Goal: Information Seeking & Learning: Find specific fact

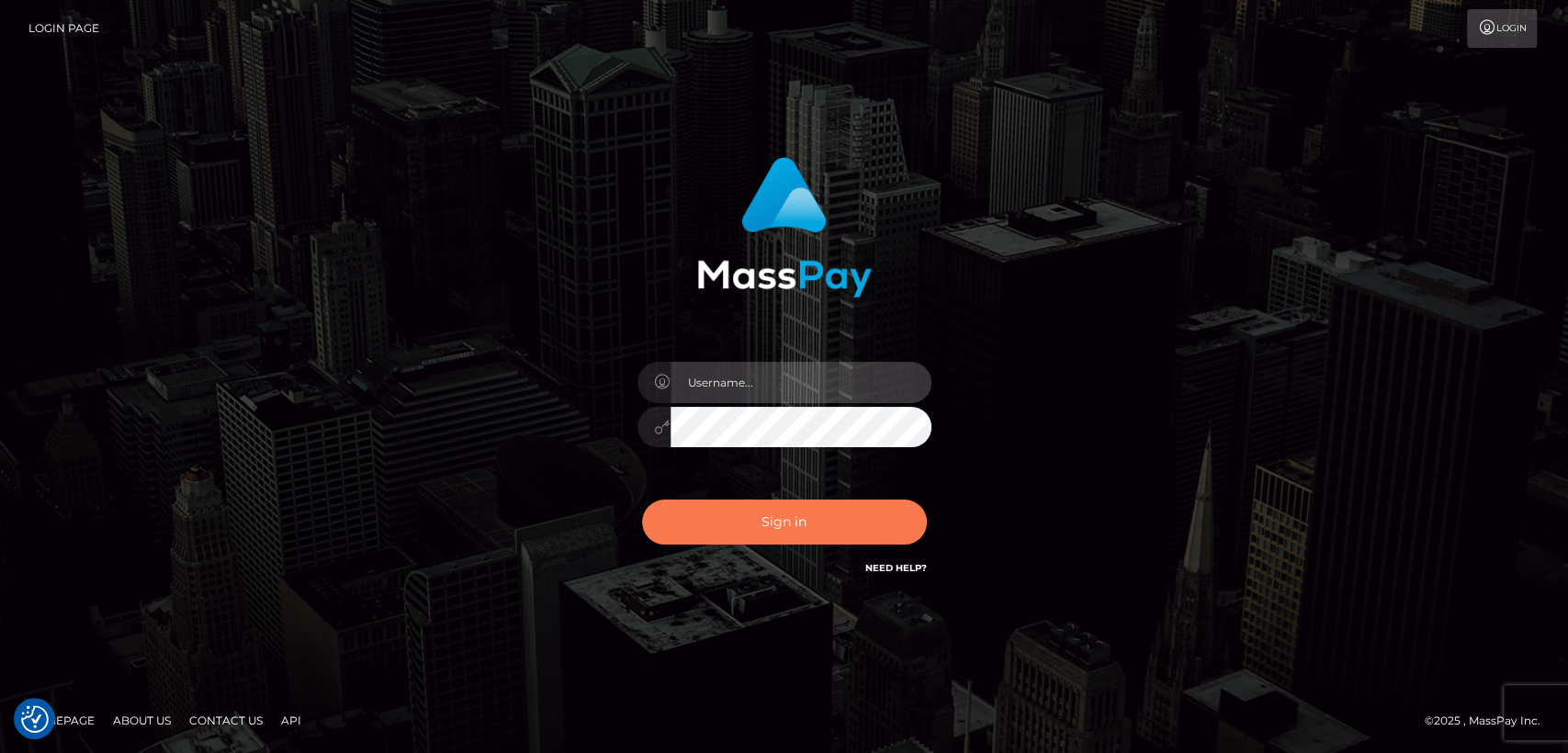
type input "[DOMAIN_NAME]"
click at [769, 515] on button "Sign in" at bounding box center [784, 521] width 284 height 45
type input "[DOMAIN_NAME]"
click at [770, 519] on button "Sign in" at bounding box center [784, 521] width 284 height 45
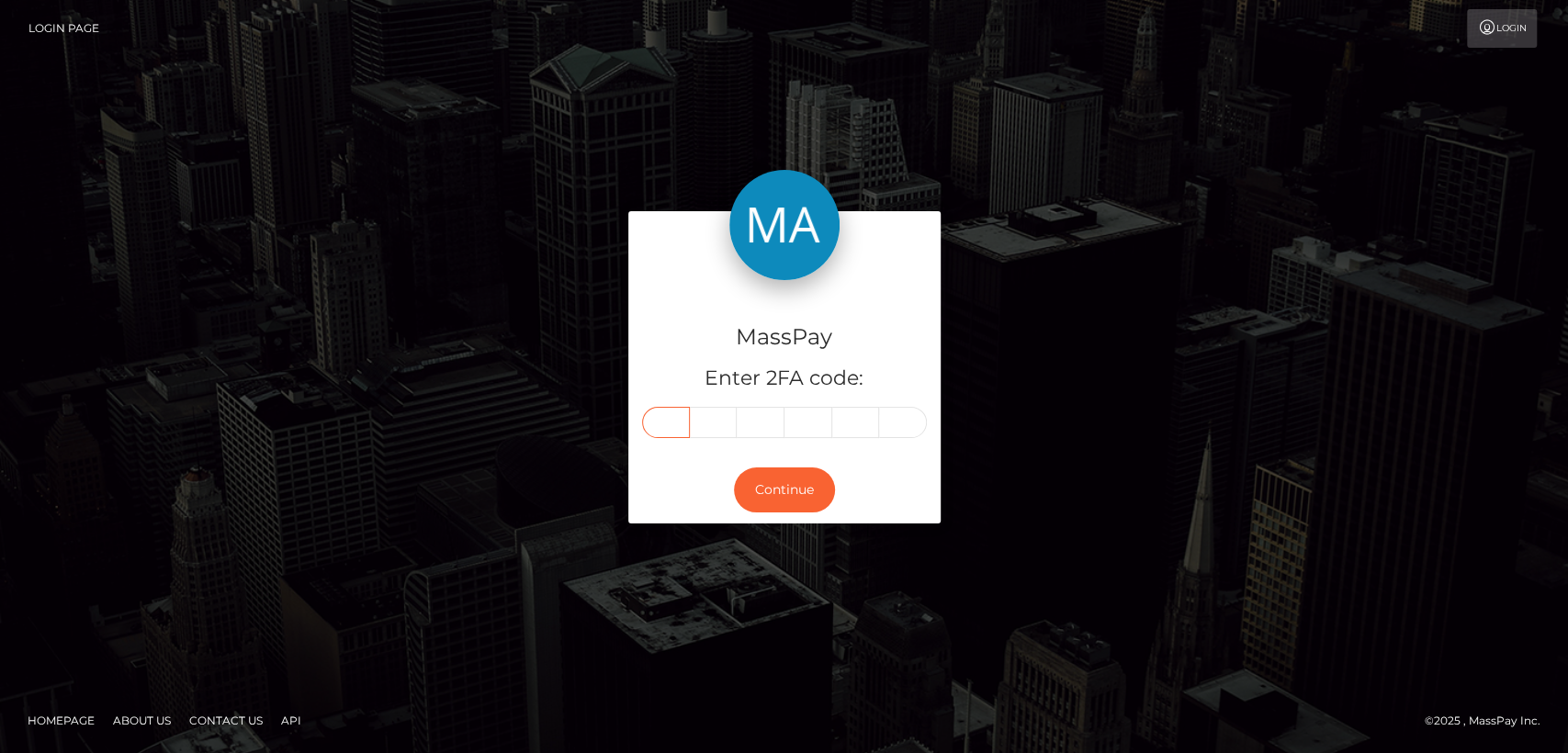
paste input "8"
type input "8"
type input "7"
type input "6"
type input "9"
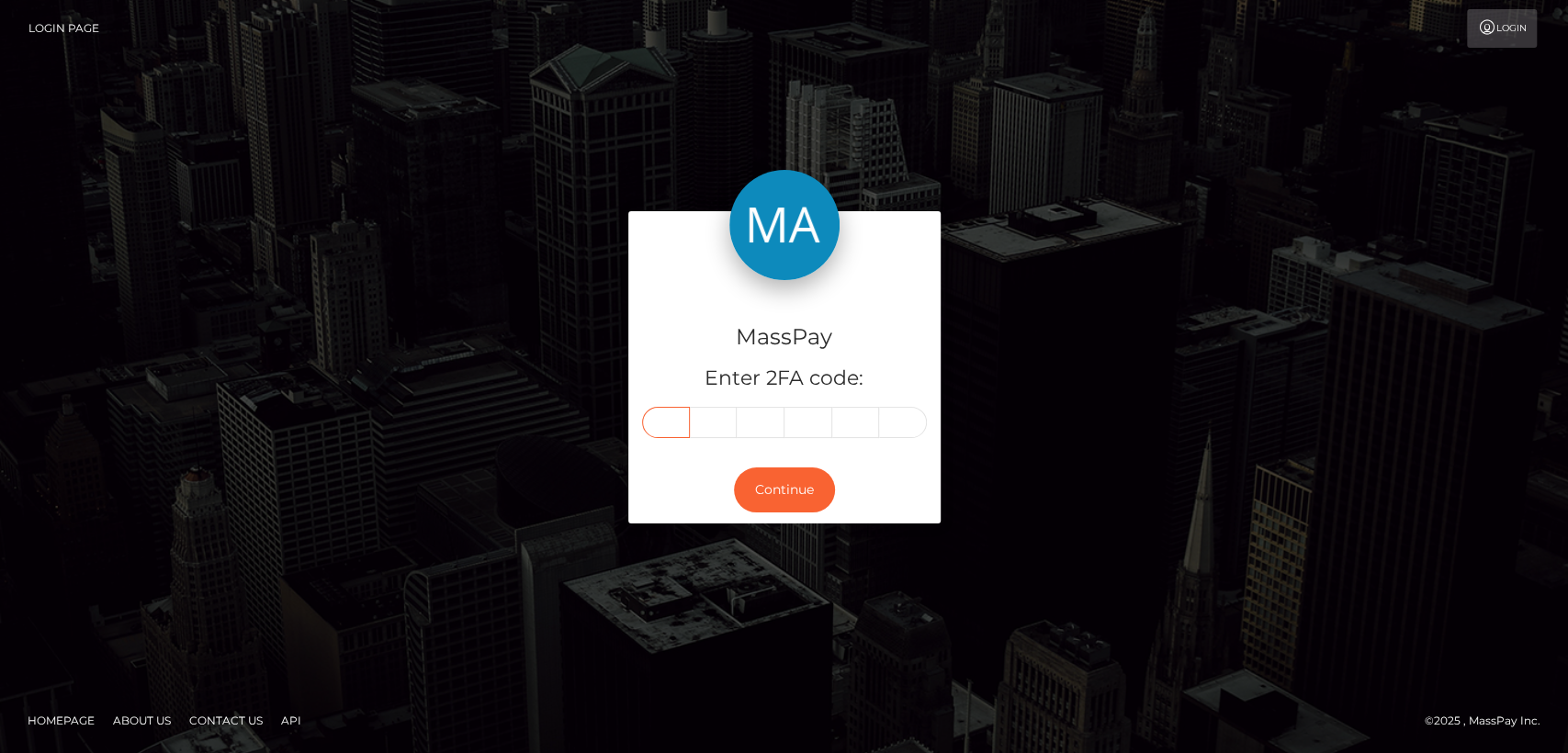
type input "0"
type input "6"
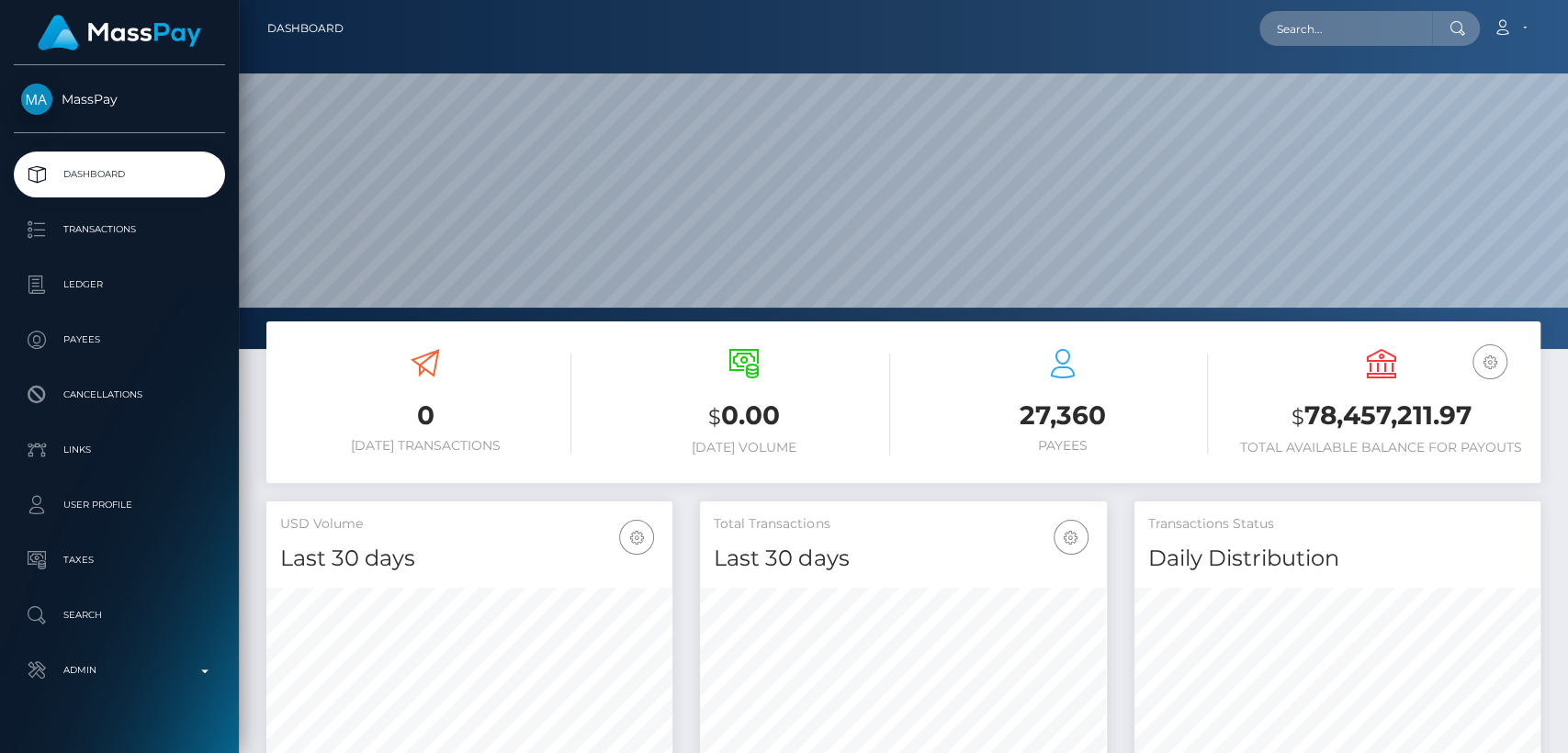
scroll to position [324, 406]
click at [1386, 36] on input "text" at bounding box center [1345, 28] width 172 height 35
paste input "nicolelalikeas@gmail.com"
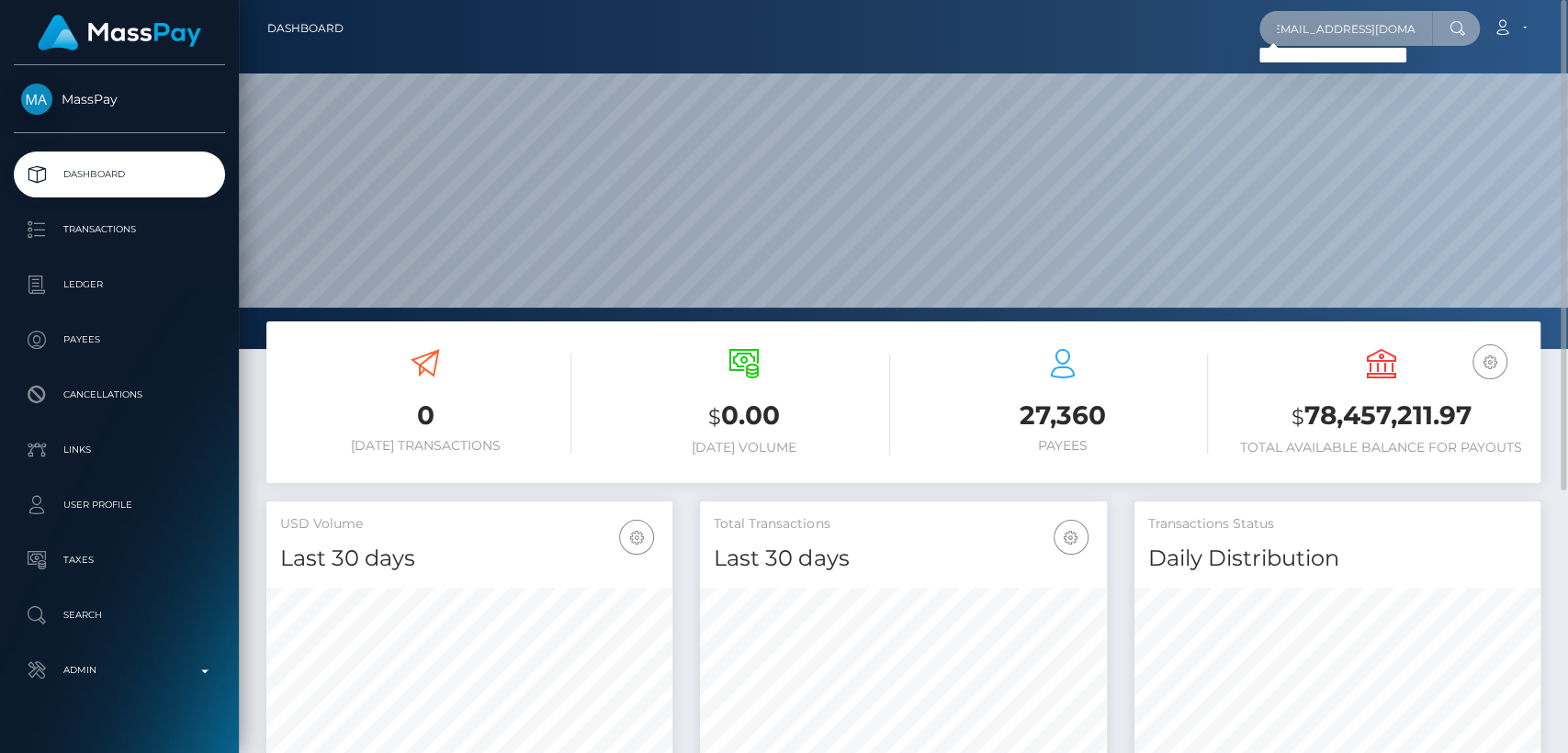
type input "nicolelalikeas@gmail.com"
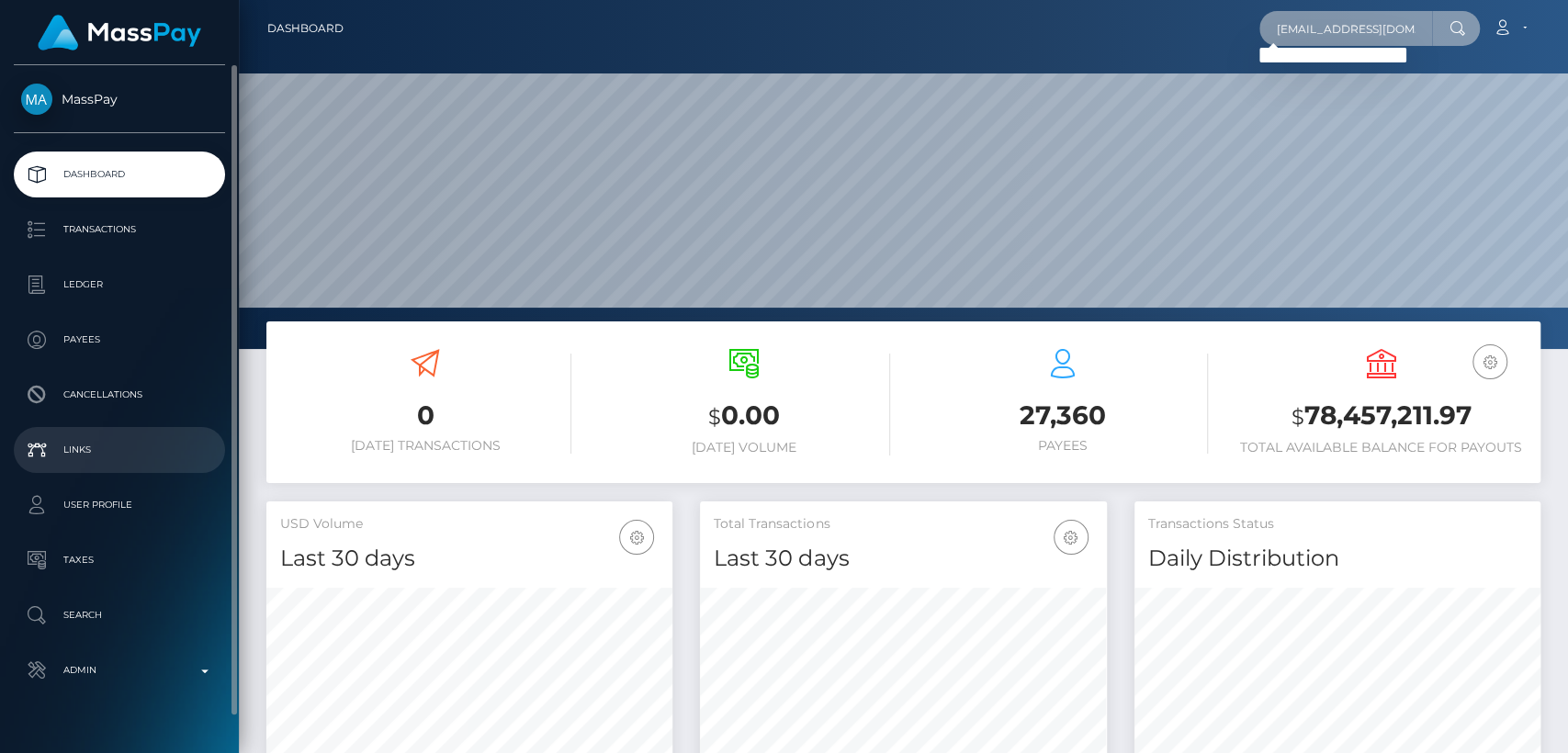
scroll to position [36, 0]
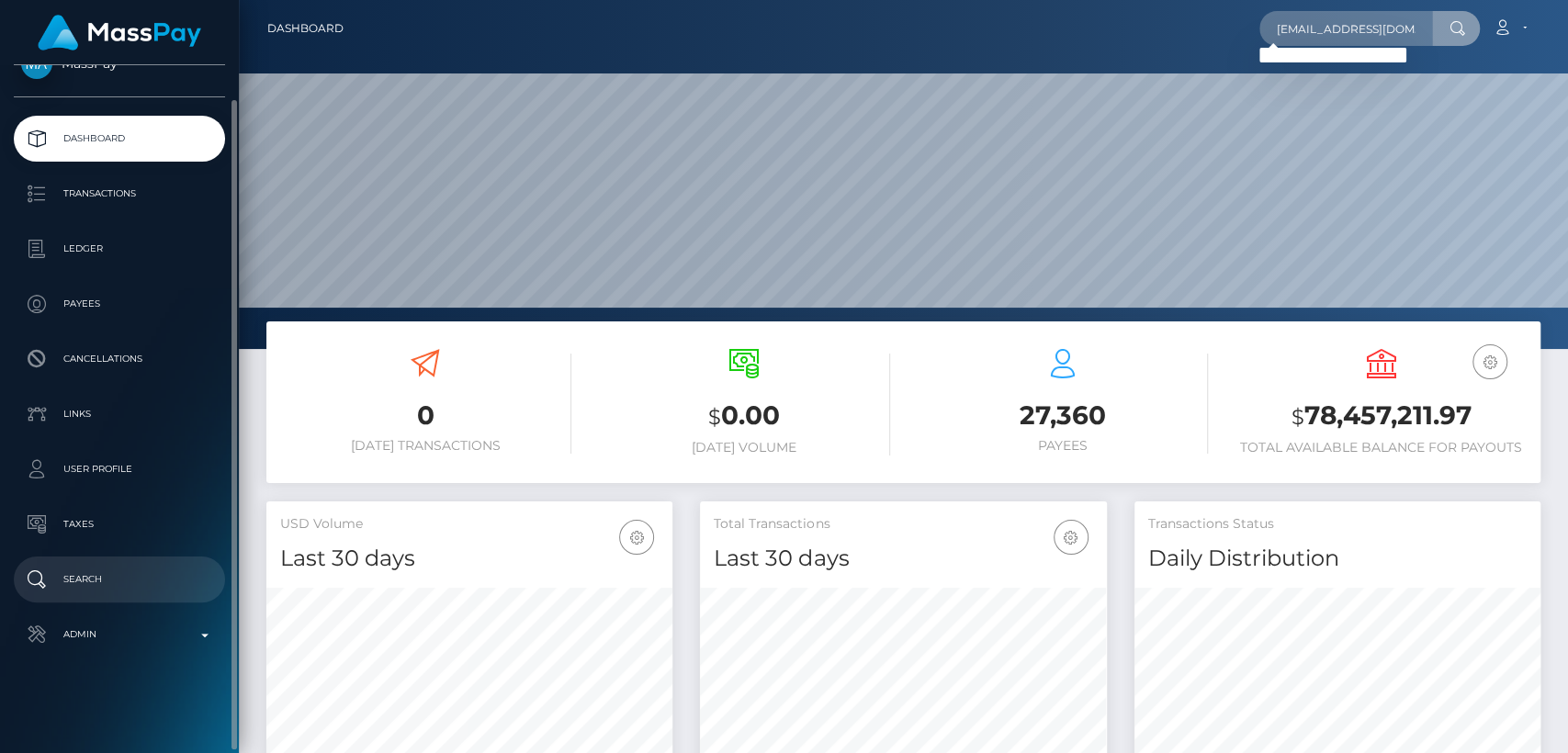
click at [117, 599] on link "Search" at bounding box center [119, 579] width 211 height 45
click at [147, 582] on p "Search" at bounding box center [118, 579] width 196 height 27
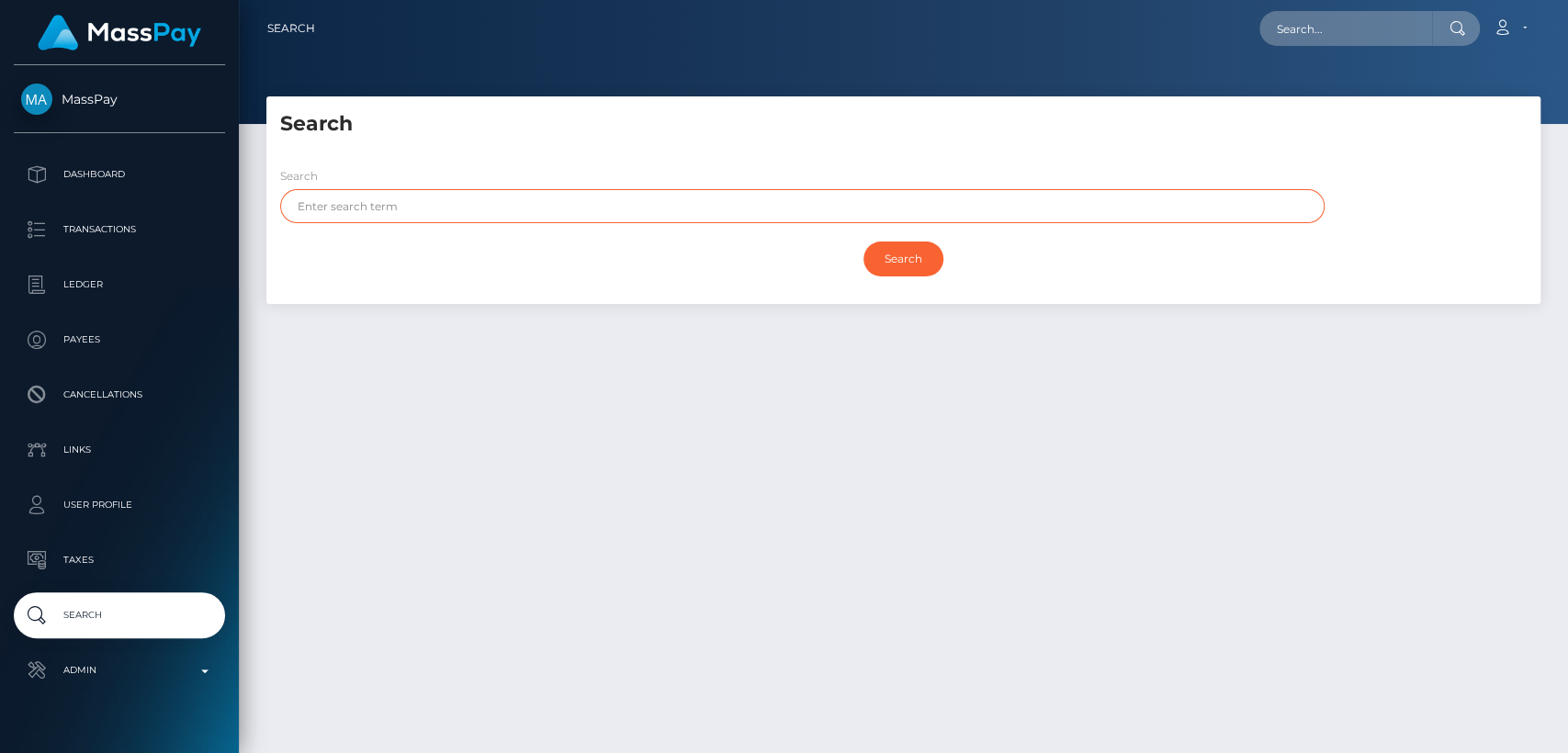
click at [635, 220] on input "text" at bounding box center [802, 206] width 1044 height 34
paste input "nicole"
type input "nicole"
click at [863, 242] on input "Search" at bounding box center [903, 259] width 80 height 35
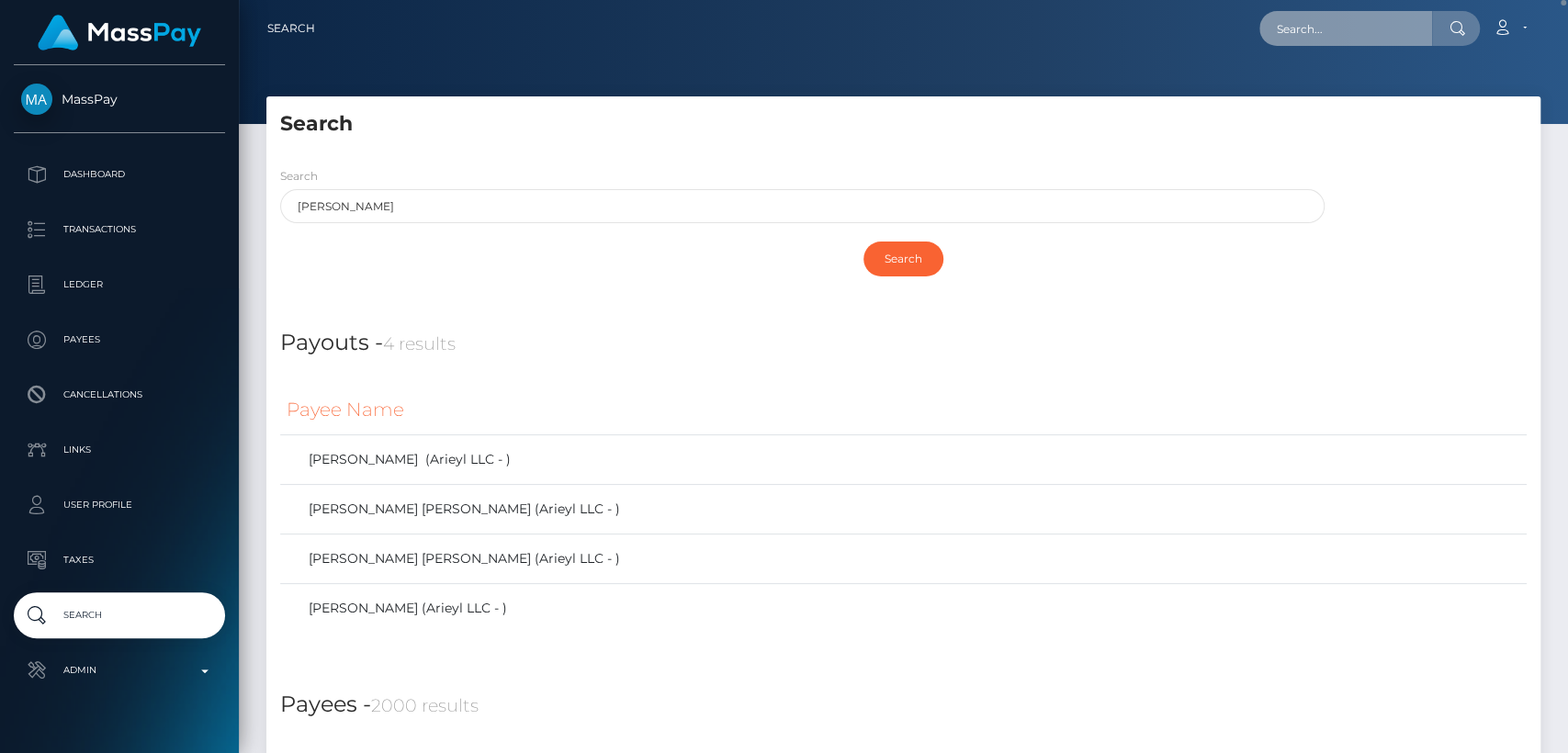
click at [1325, 33] on input "text" at bounding box center [1345, 28] width 172 height 35
paste input "iamlexixie@gmail.com"
type input "iamlexixie@gmail.com"
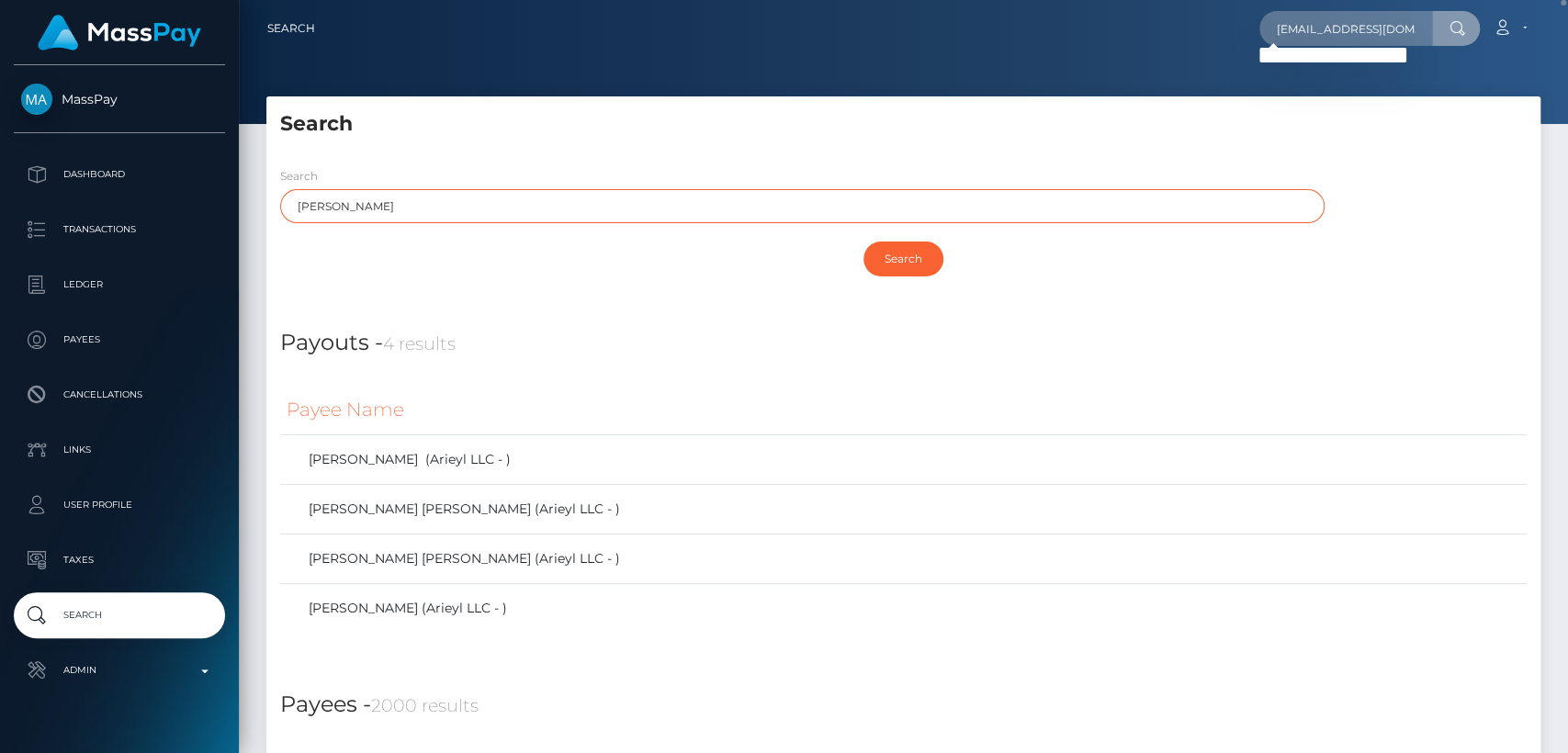
click at [320, 201] on input "nicole" at bounding box center [802, 206] width 1044 height 34
click at [321, 200] on input "nicole" at bounding box center [802, 206] width 1044 height 34
paste input "Eiscen Custorio"
drag, startPoint x: 401, startPoint y: 207, endPoint x: 338, endPoint y: 207, distance: 63.0
click at [338, 207] on input "Eiscen Custorio" at bounding box center [802, 206] width 1044 height 34
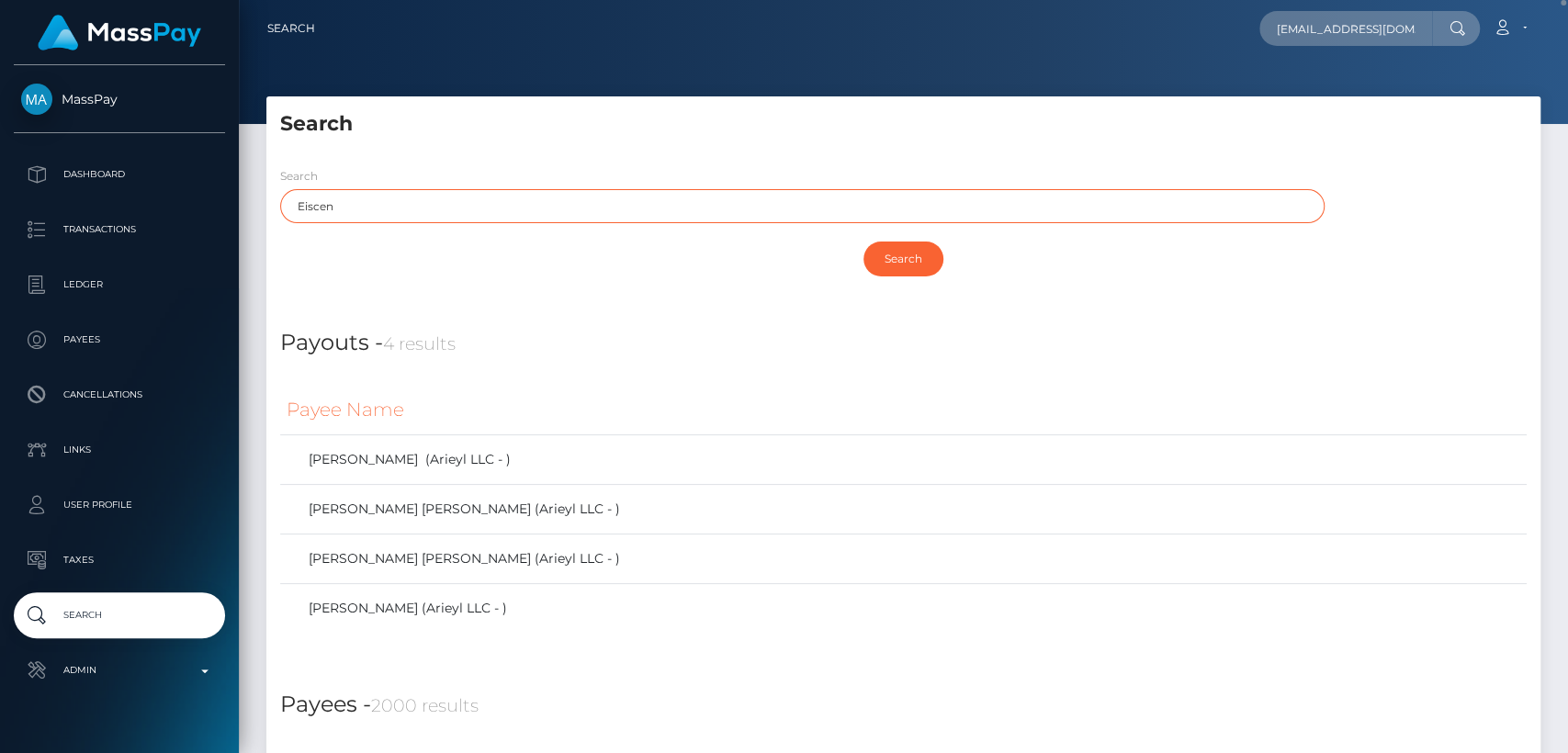
type input "Eiscen"
click at [863, 242] on input "Search" at bounding box center [903, 259] width 80 height 35
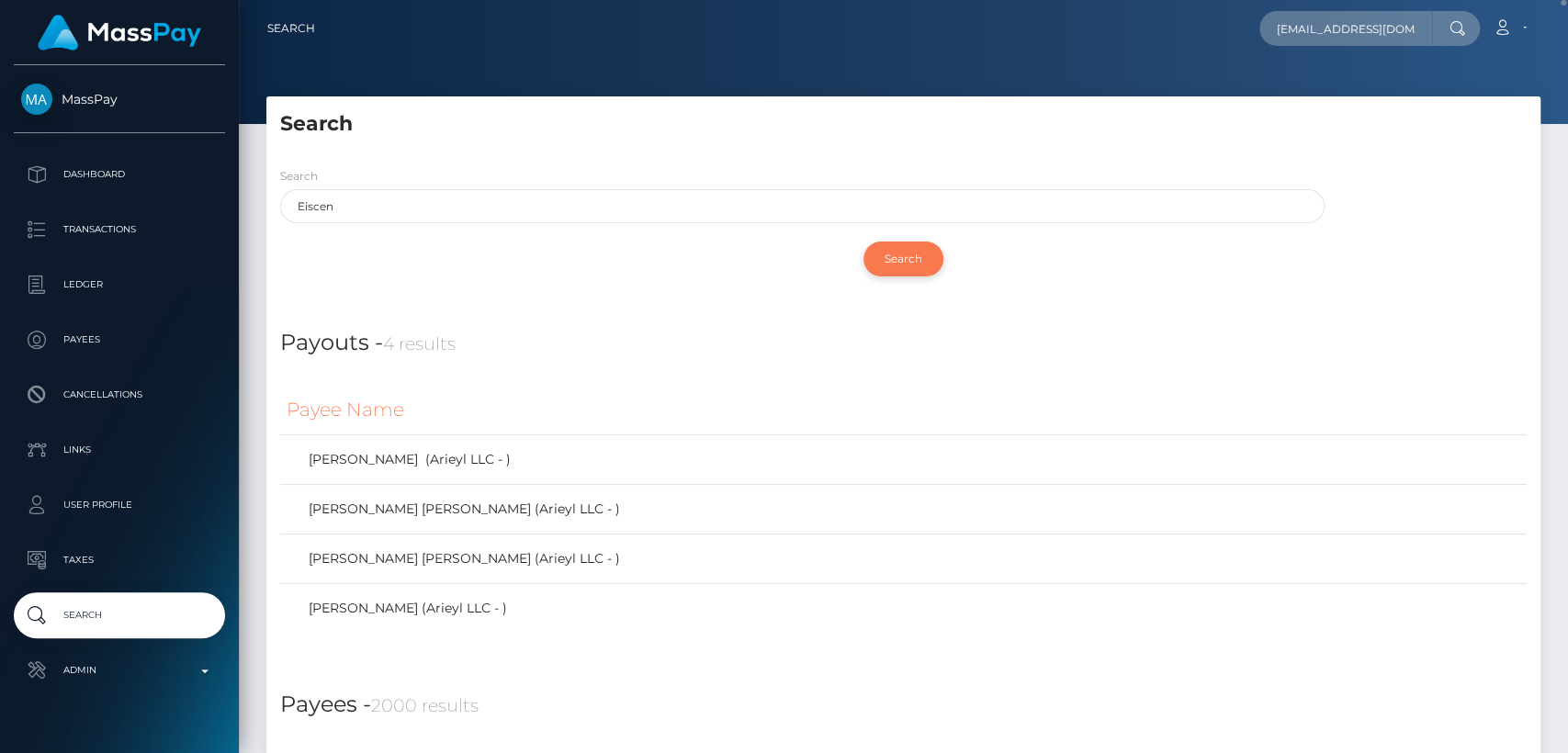
click at [902, 259] on input "Search" at bounding box center [903, 259] width 80 height 35
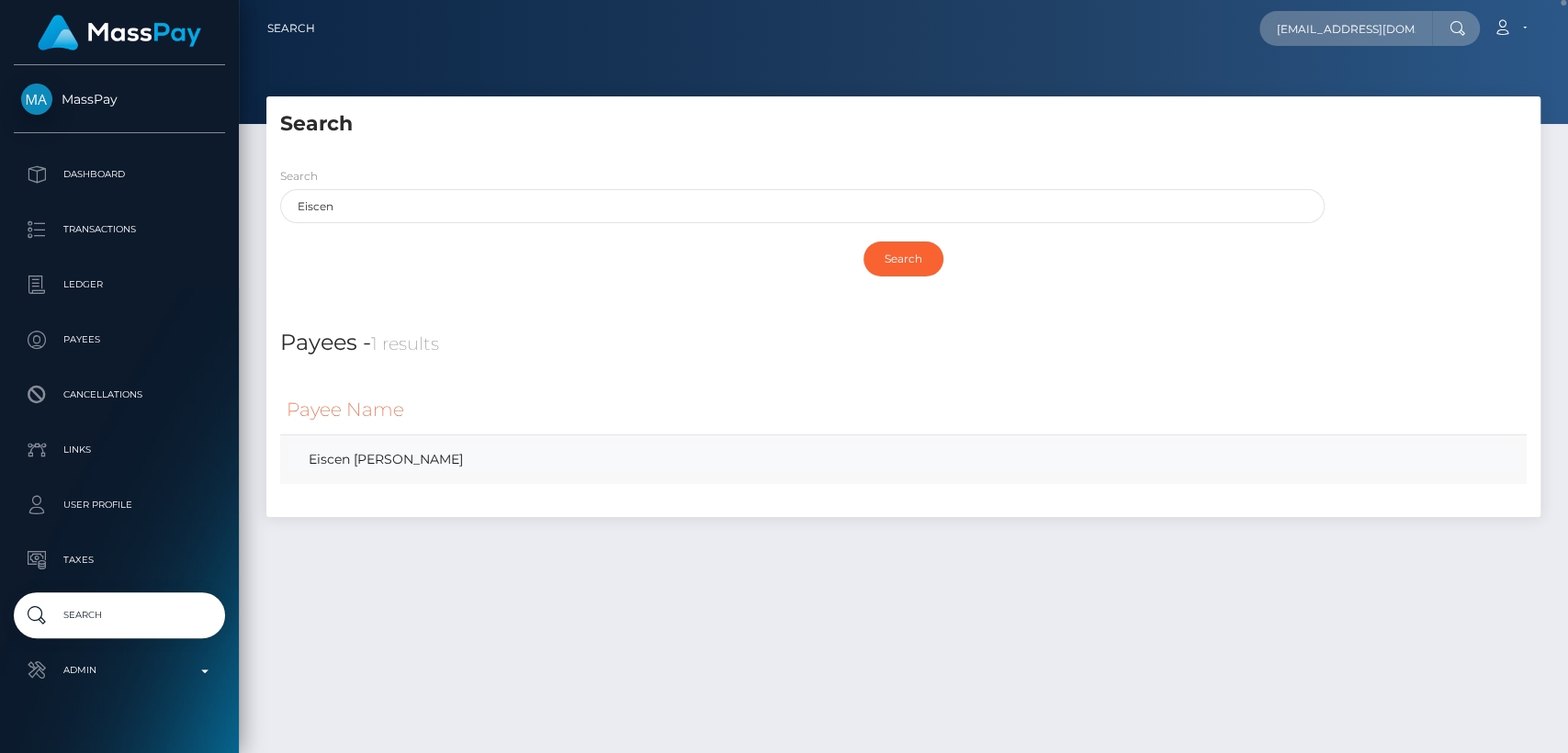
click at [387, 463] on link "Eiscen Oquendo" at bounding box center [903, 459] width 1234 height 27
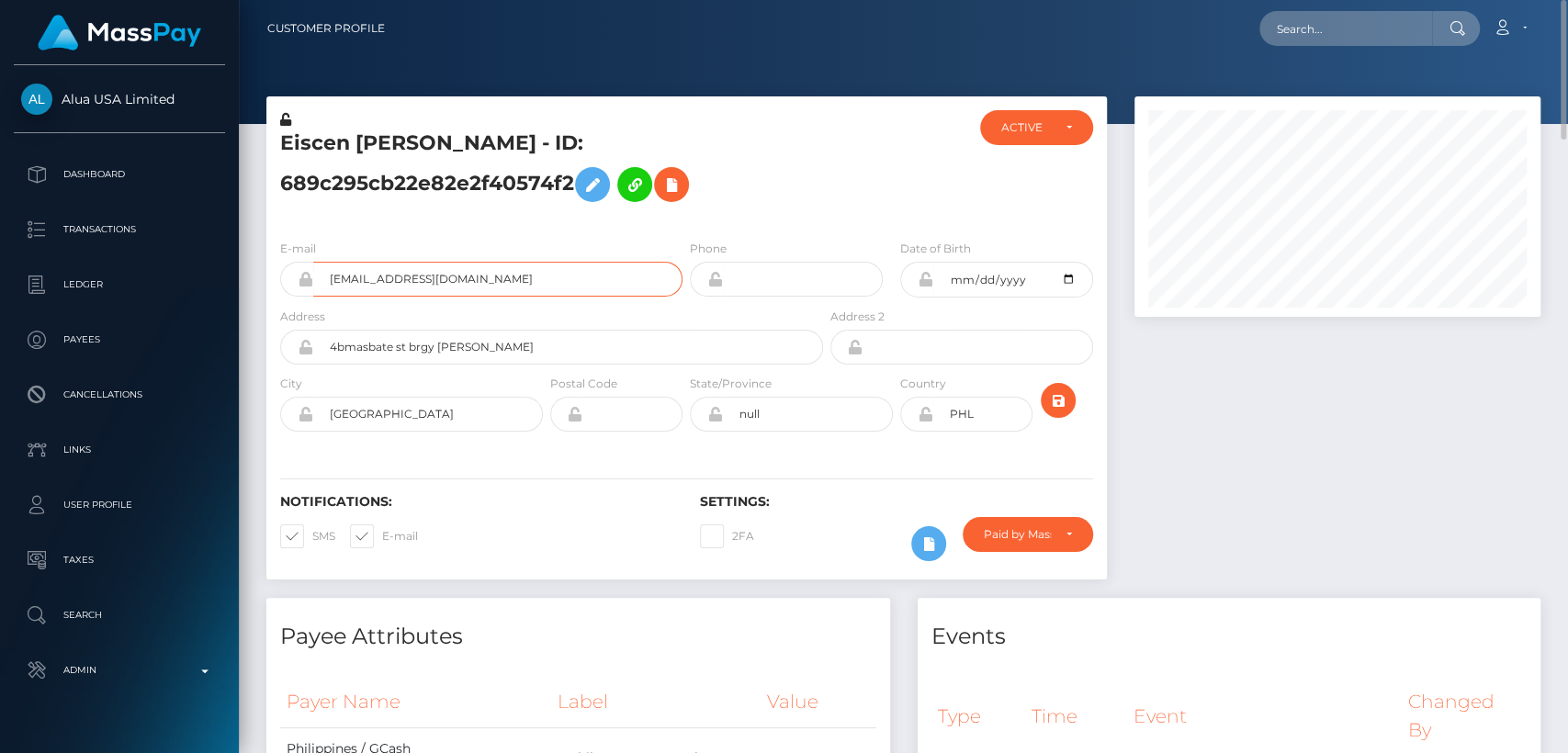
click at [457, 270] on input "[EMAIL_ADDRESS][DOMAIN_NAME]" at bounding box center [498, 278] width 369 height 35
drag, startPoint x: 541, startPoint y: 280, endPoint x: 279, endPoint y: 281, distance: 262.0
click at [280, 281] on div "689c295cb22e82e2f40574f2@alua.com" at bounding box center [481, 278] width 403 height 35
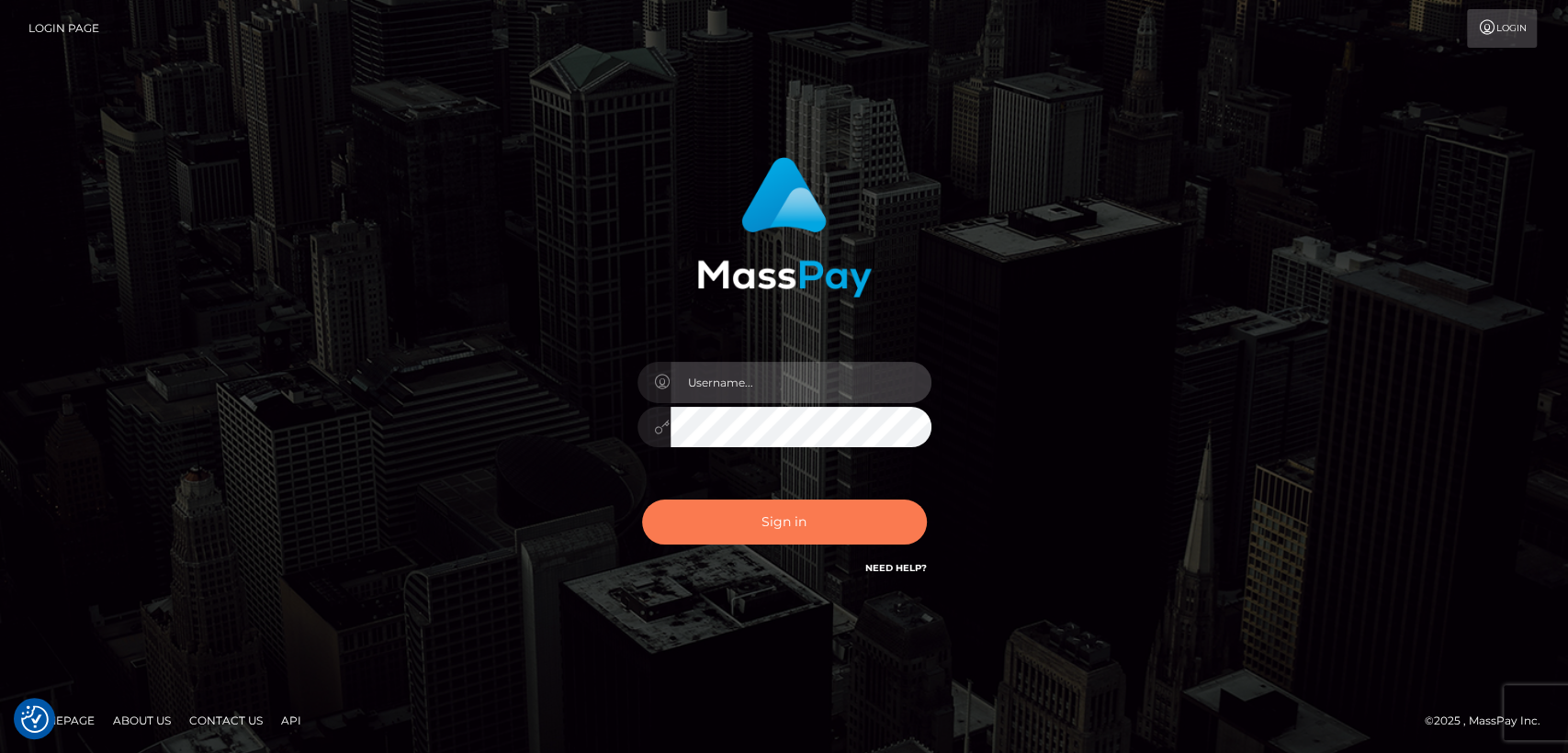
type input "nt.es"
click at [841, 516] on button "Sign in" at bounding box center [784, 521] width 284 height 45
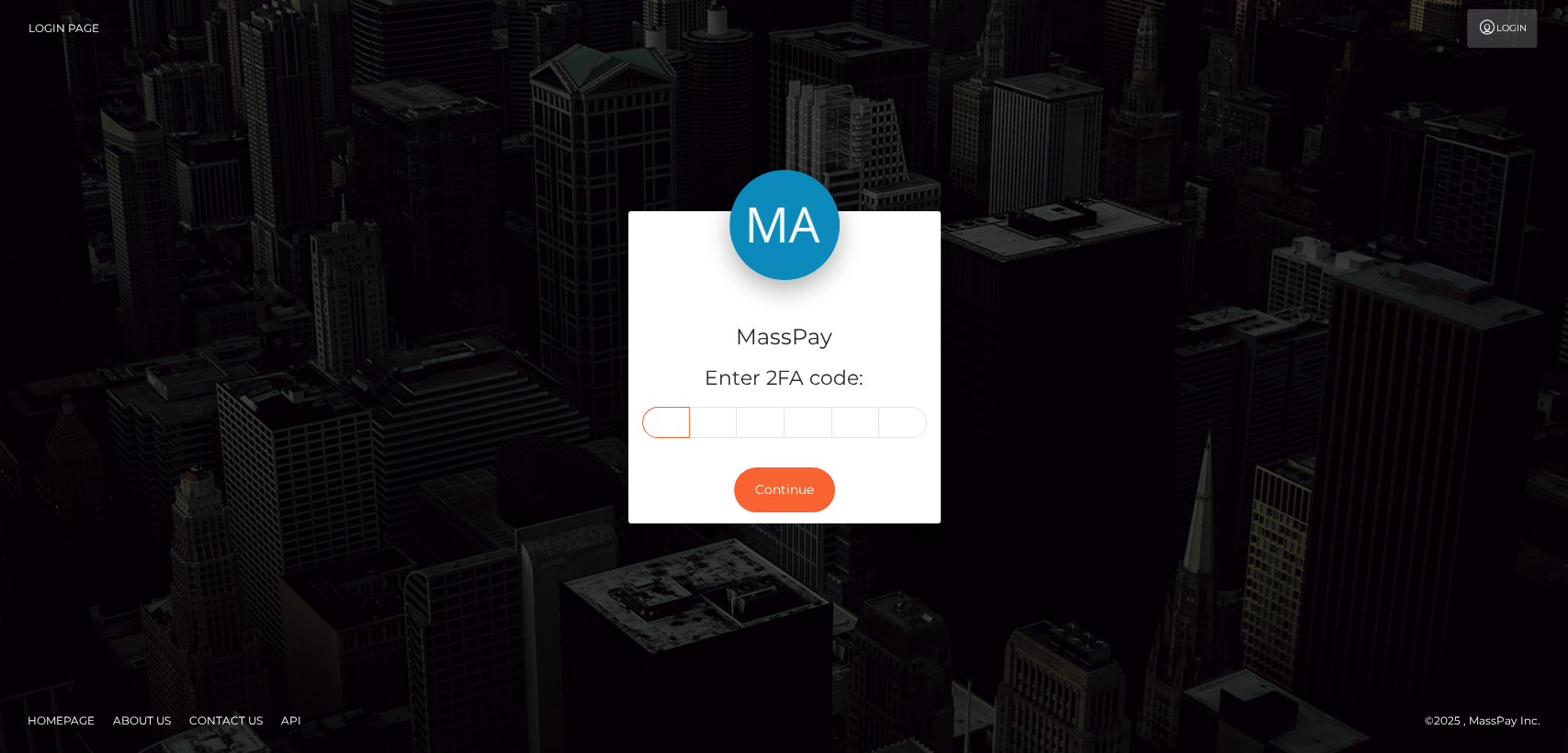
paste input "7"
type input "7"
type input "2"
type input "9"
type input "4"
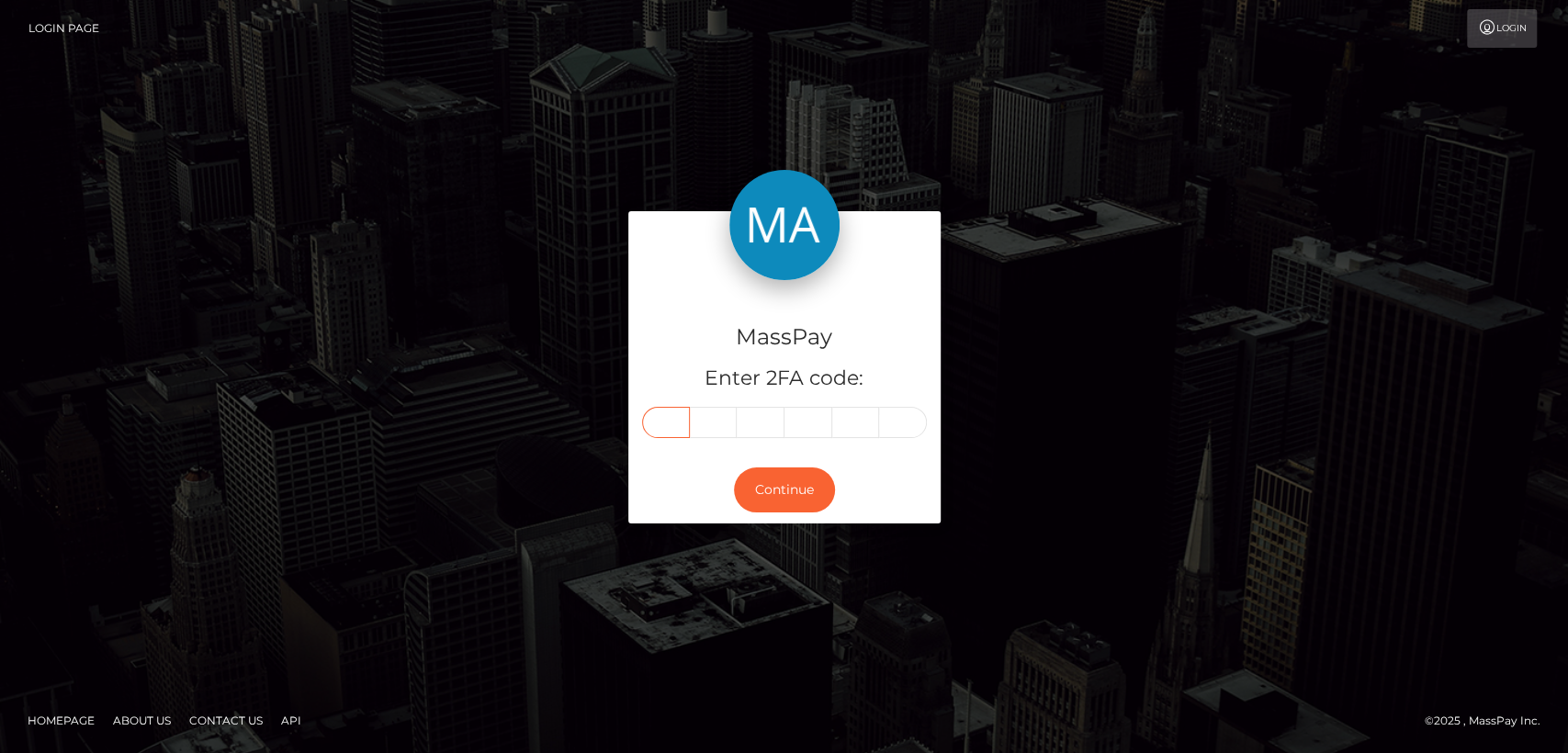
type input "9"
type input "2"
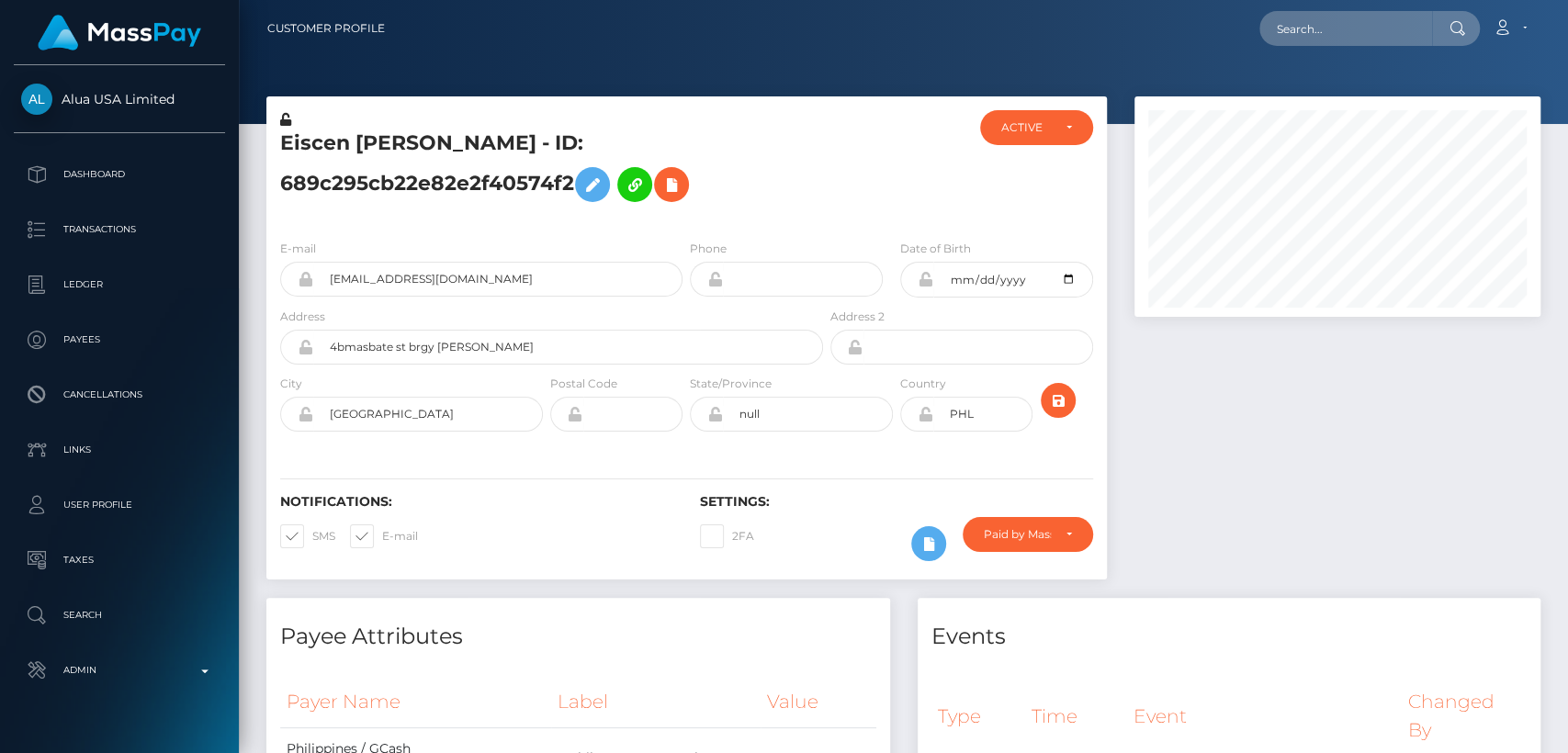
scroll to position [221, 406]
click at [1314, 16] on input "text" at bounding box center [1345, 28] width 172 height 35
paste input "samyi.xu@gmail.com"
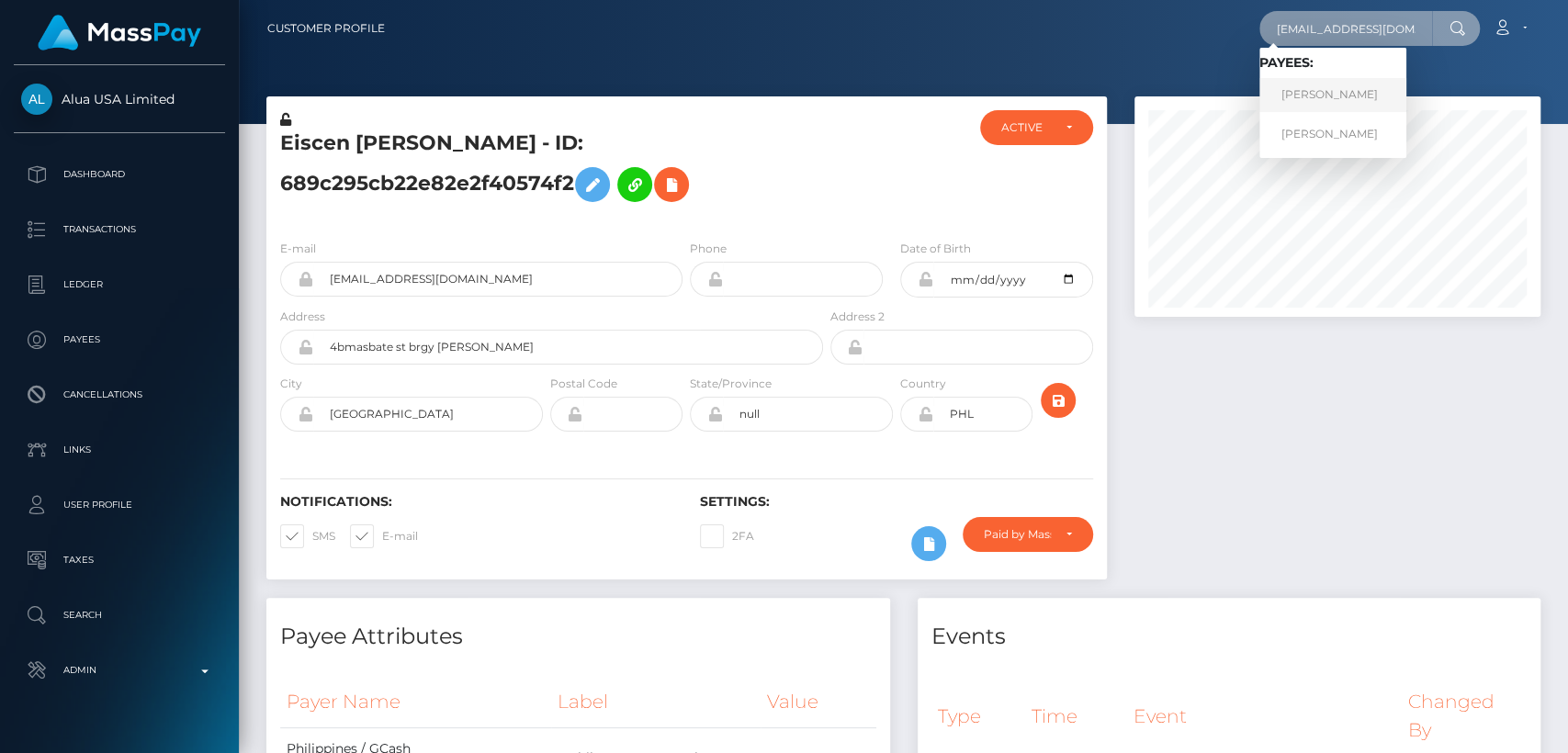
type input "samyi.xu@gmail.com"
click at [1307, 102] on link "Samyi Xu" at bounding box center [1332, 95] width 147 height 34
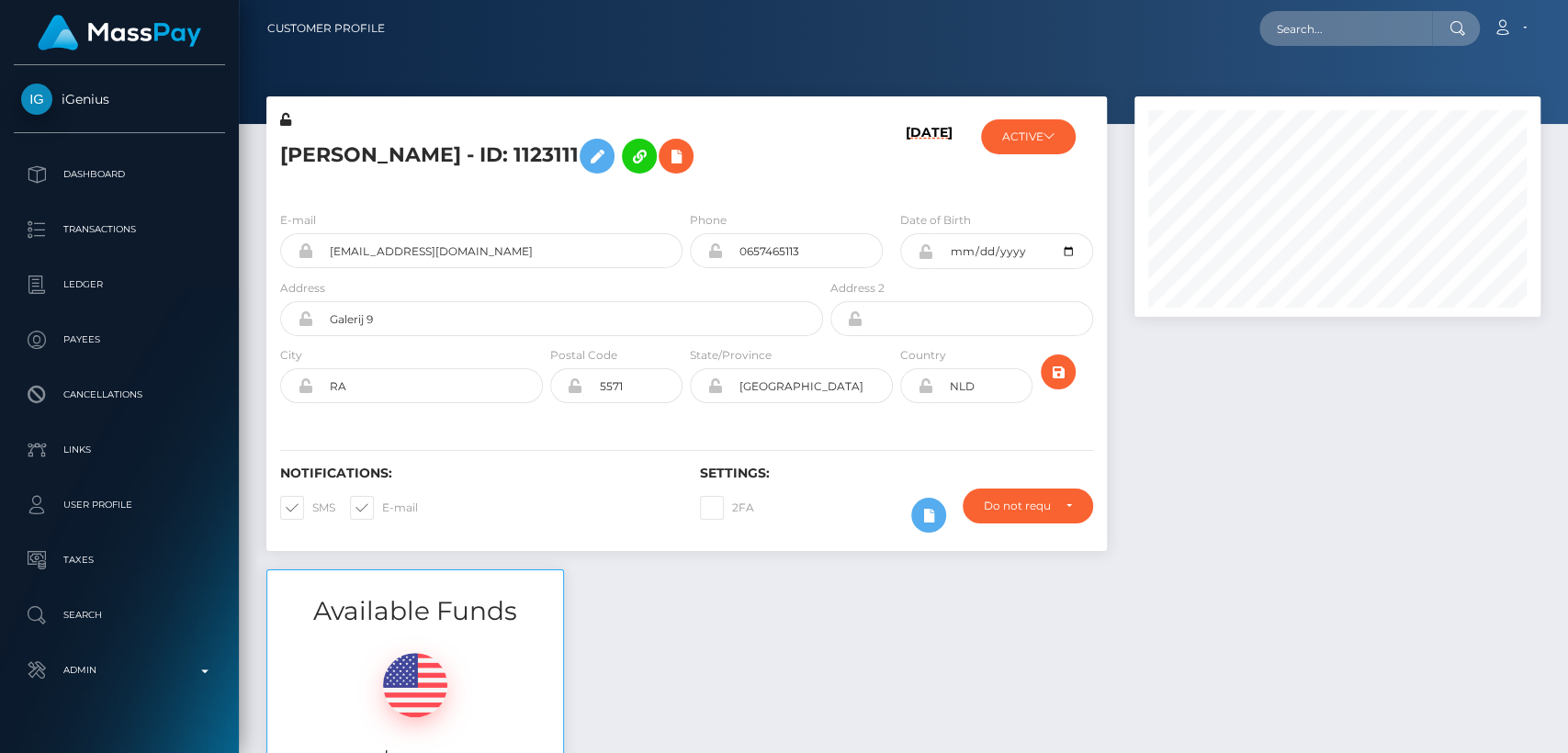
scroll to position [221, 406]
click at [325, 149] on h5 "Samyi Xu - ID: 1123111" at bounding box center [547, 156] width 532 height 53
click at [324, 149] on h5 "Samyi Xu - ID: 1123111" at bounding box center [547, 156] width 532 height 53
copy h5 "Samyi"
click at [1320, 38] on input "text" at bounding box center [1345, 28] width 172 height 35
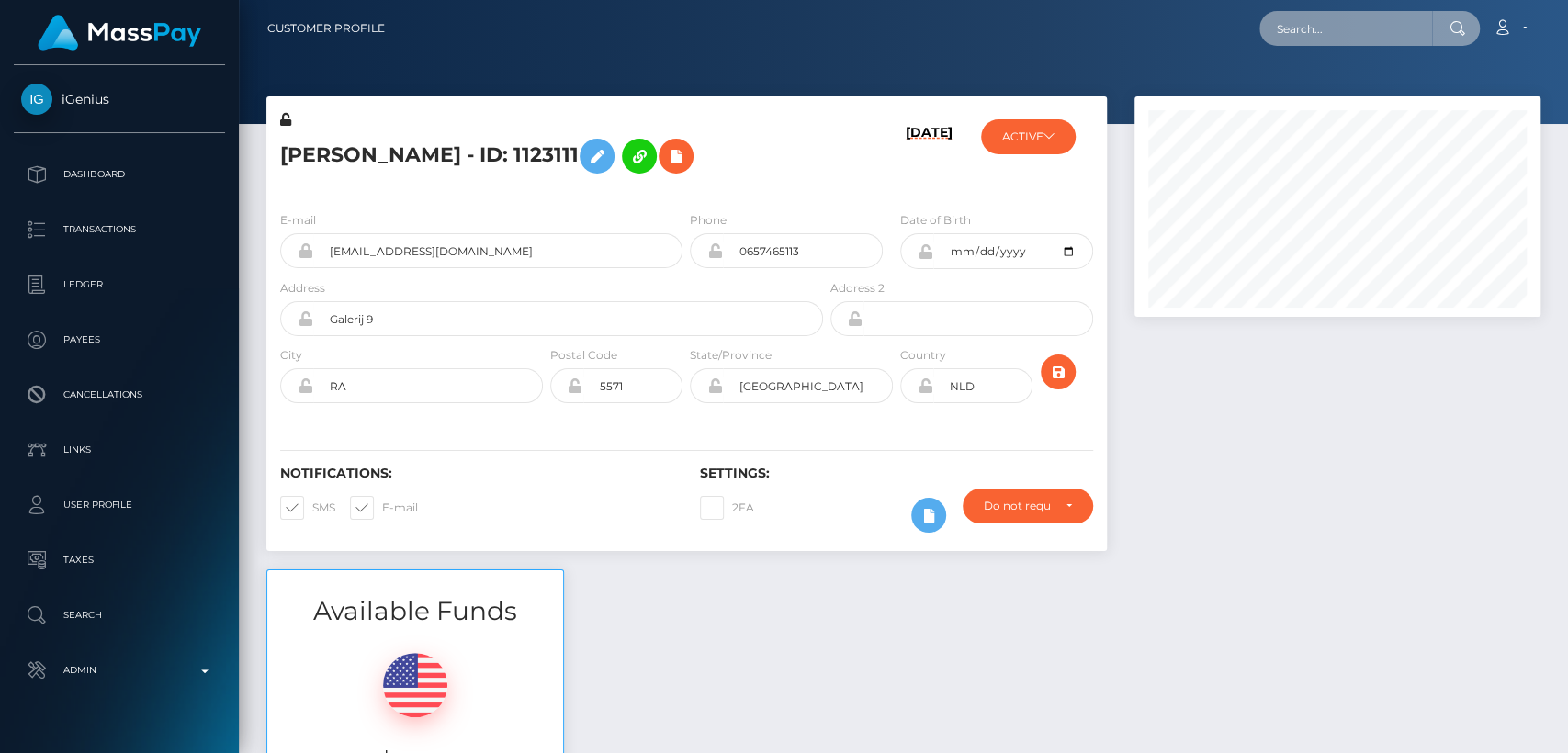
paste input "kmaebhintay@gmail.com"
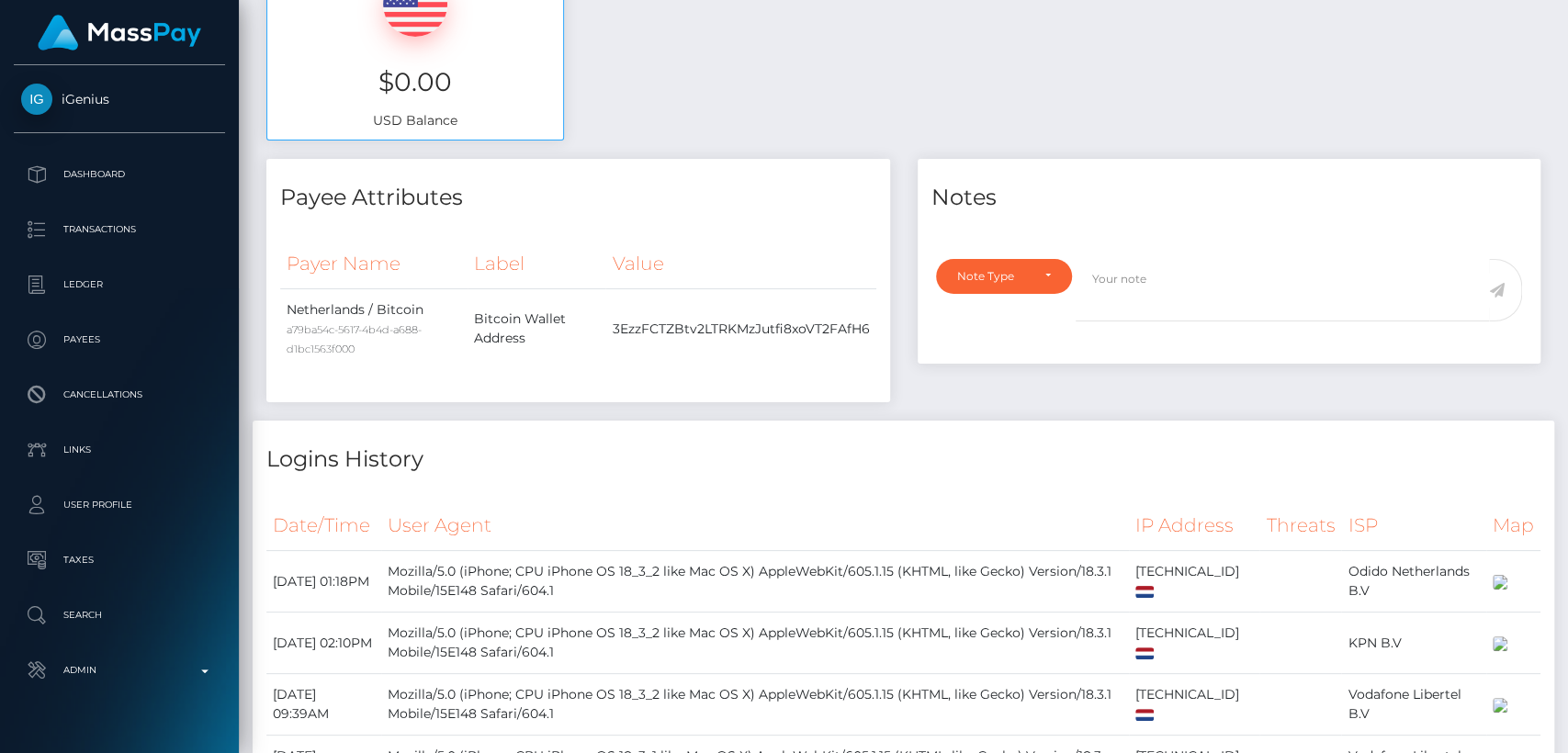
scroll to position [0, 0]
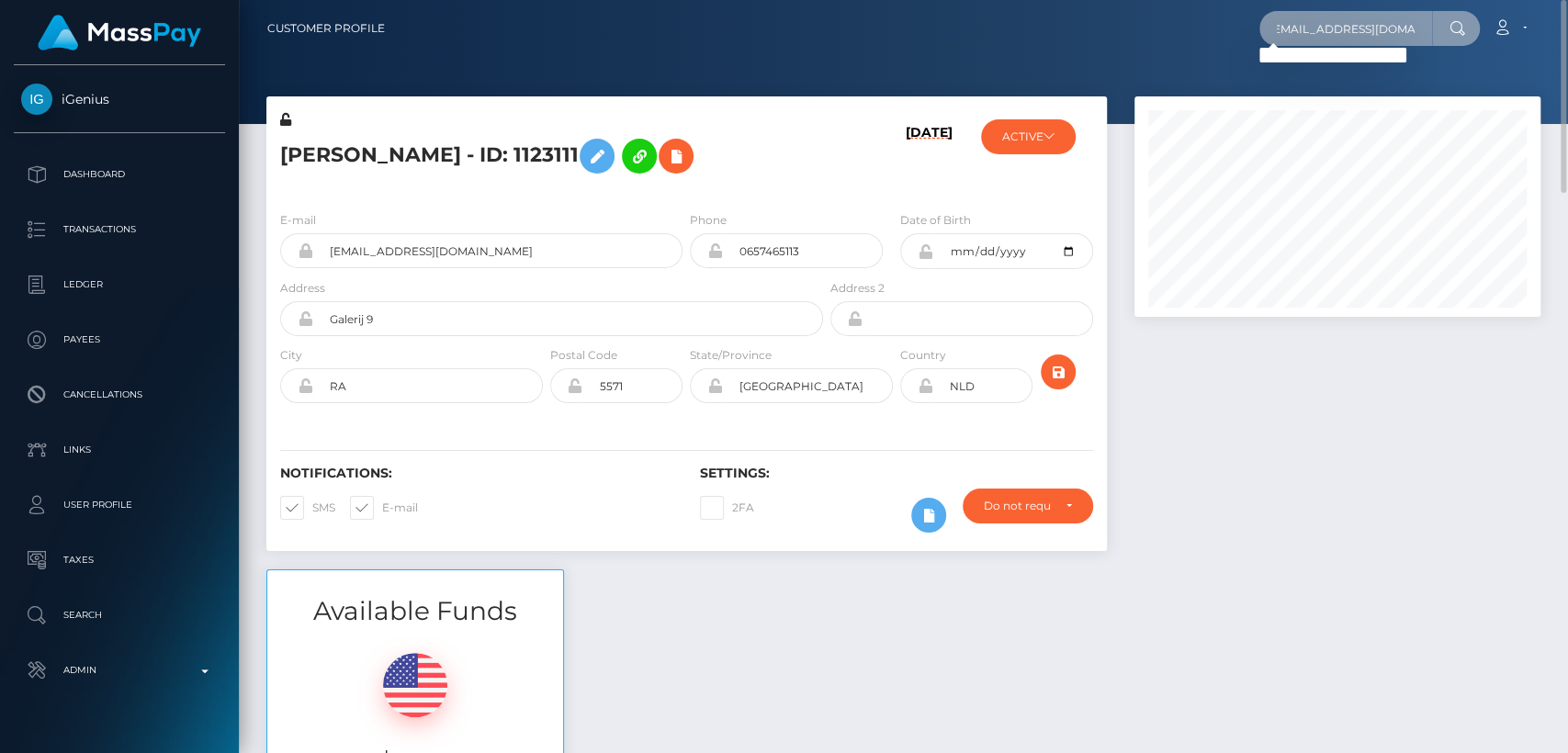
type input "kmaebhintay@gmail.com"
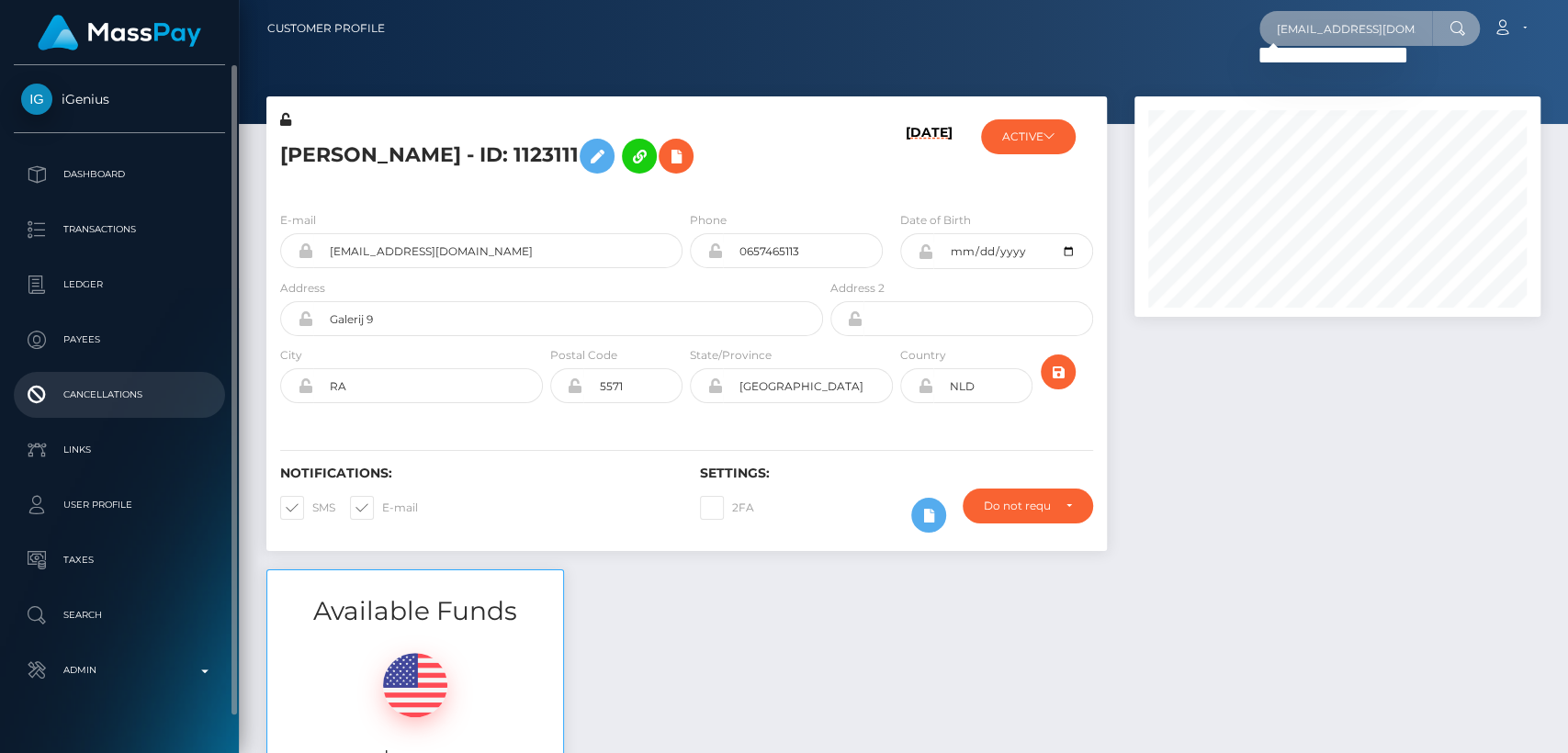
scroll to position [36, 0]
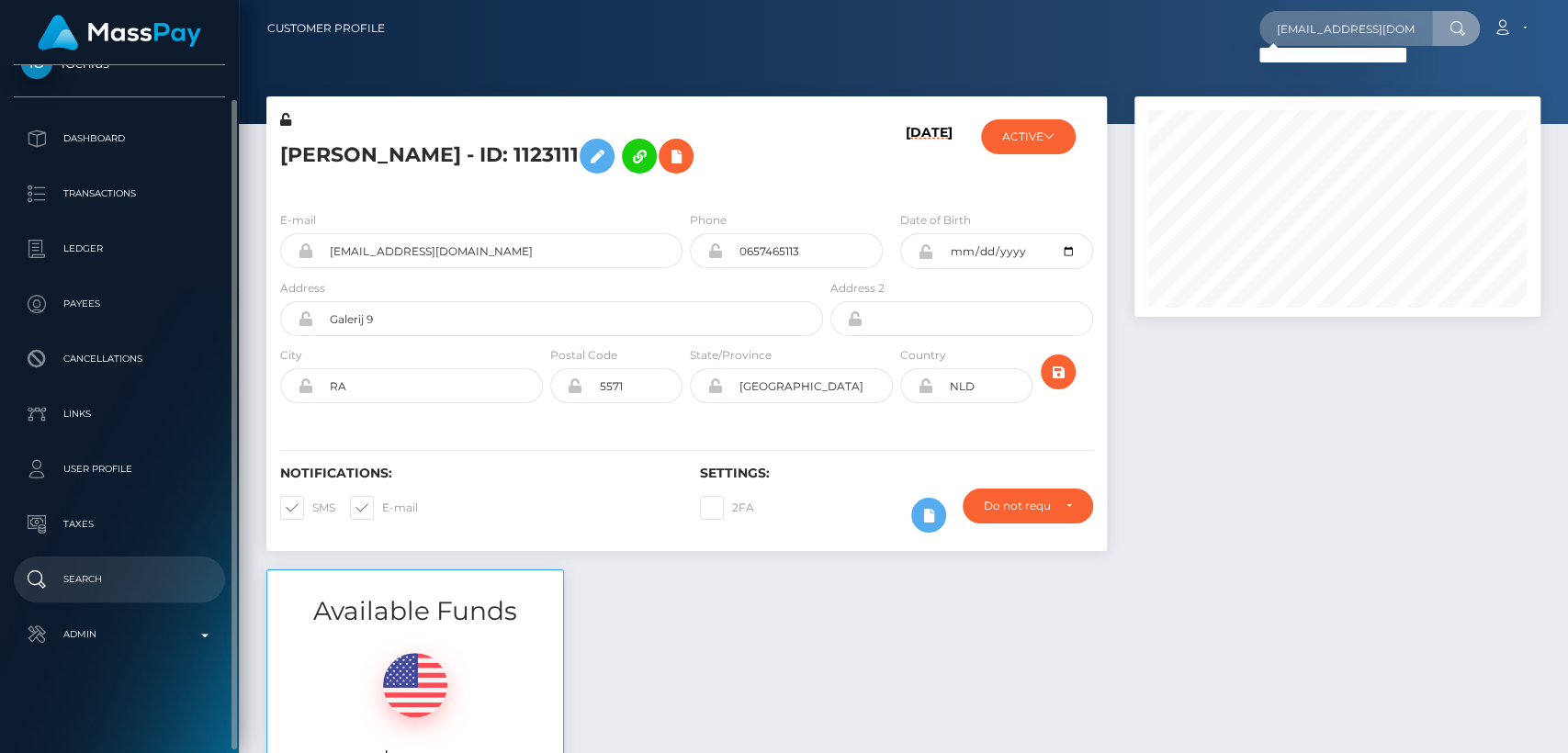
click at [109, 587] on p "Search" at bounding box center [118, 579] width 196 height 27
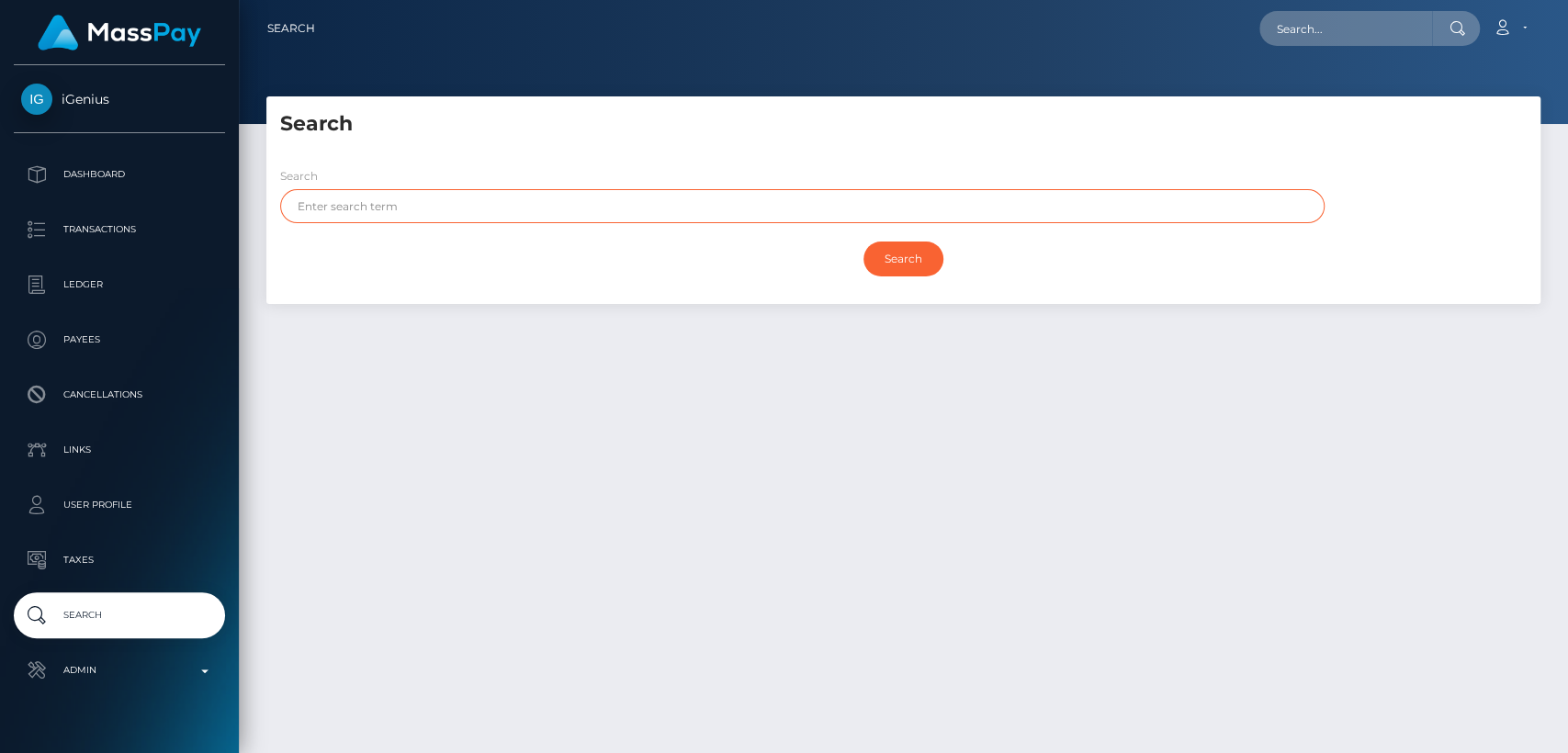
click at [456, 193] on input "text" at bounding box center [802, 206] width 1044 height 34
paste input "Keilanie"
type input "Keilanie"
click at [863, 242] on input "Search" at bounding box center [903, 259] width 80 height 35
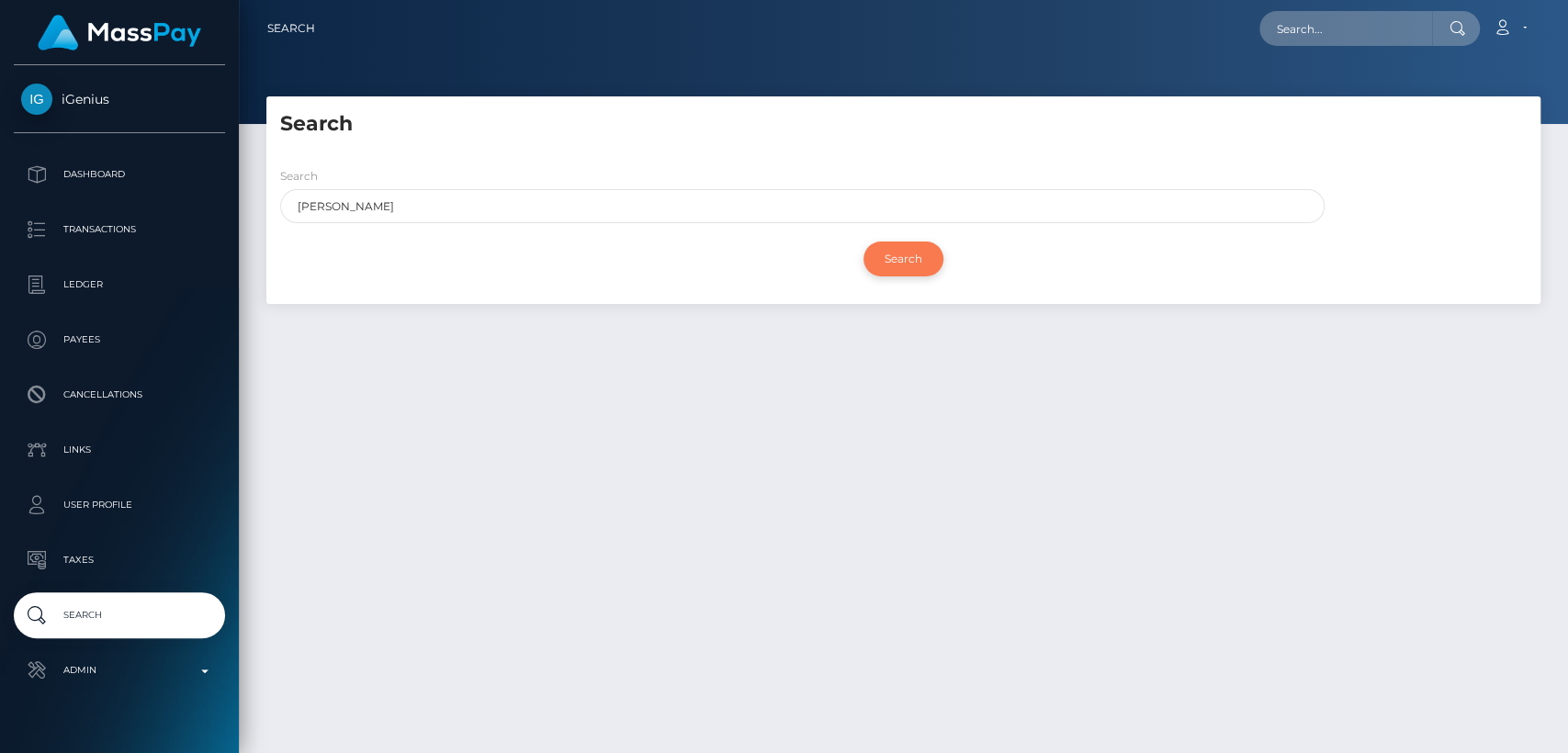
click at [886, 259] on input "Search" at bounding box center [903, 259] width 80 height 35
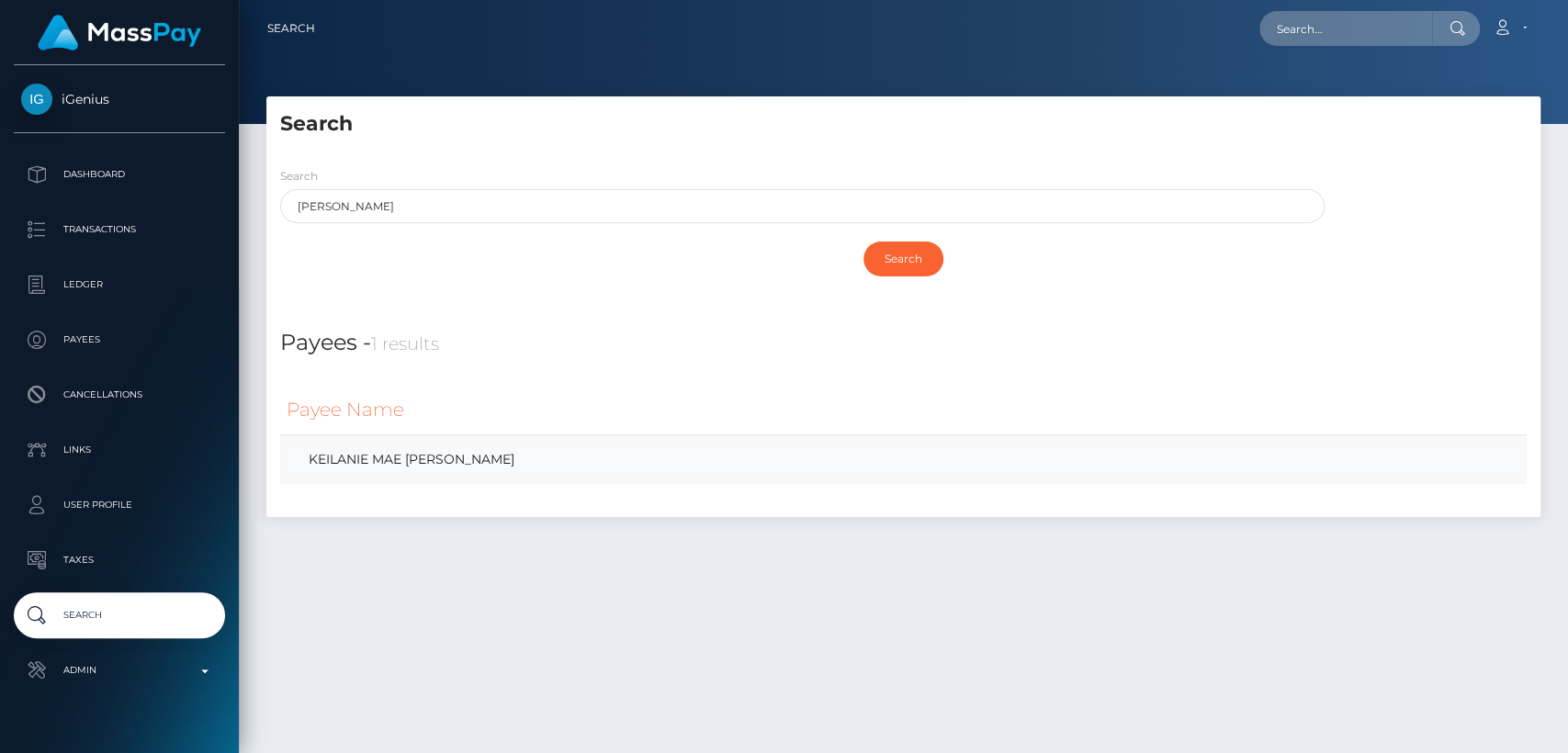
click at [384, 466] on link "KEILANIE MAE BESARRA HINTAY" at bounding box center [903, 459] width 1234 height 27
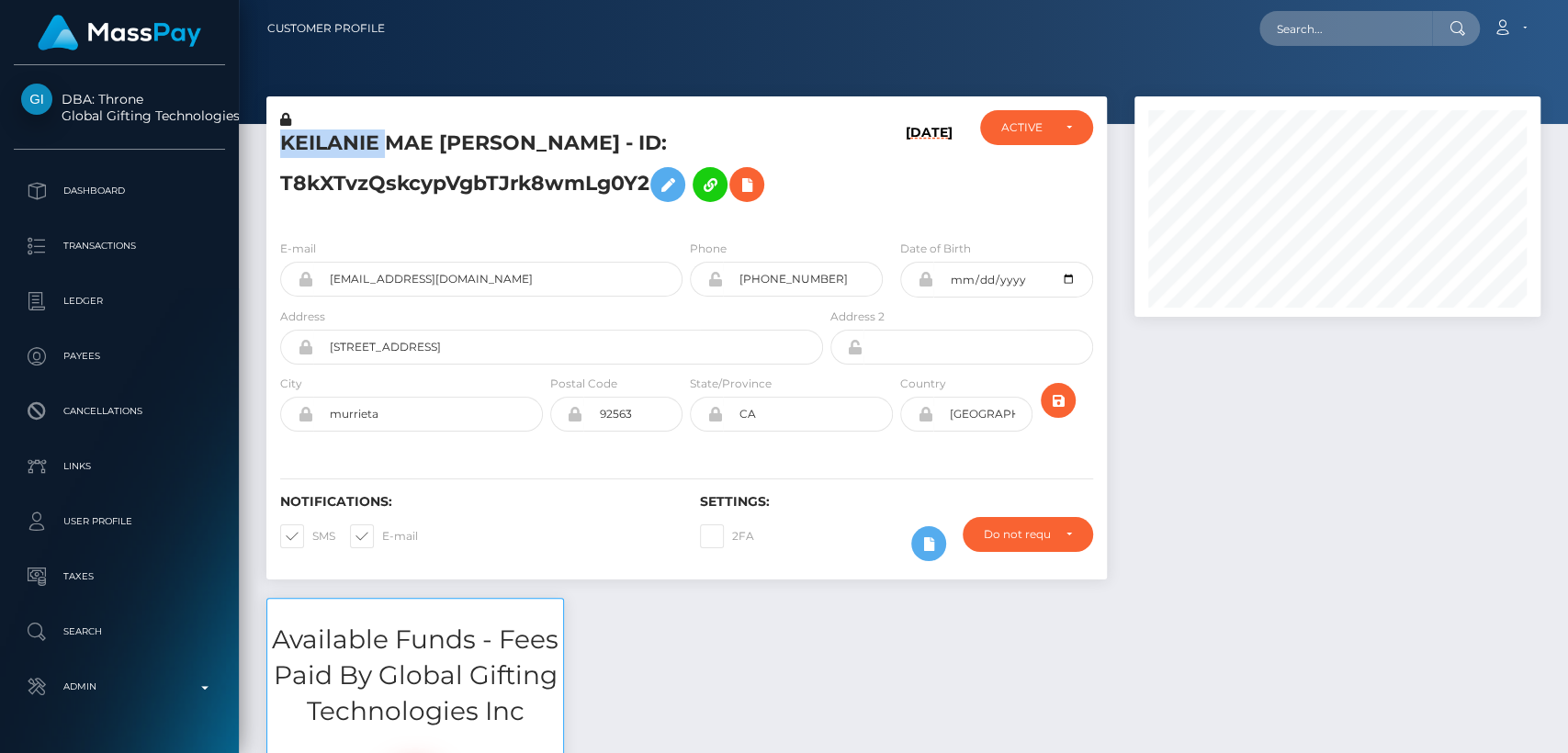
scroll to position [221, 406]
click at [374, 282] on input "[EMAIL_ADDRESS][DOMAIN_NAME]" at bounding box center [498, 278] width 369 height 35
click at [374, 282] on input "kmbesarrah@gmail.com" at bounding box center [498, 278] width 369 height 35
